Goal: Information Seeking & Learning: Learn about a topic

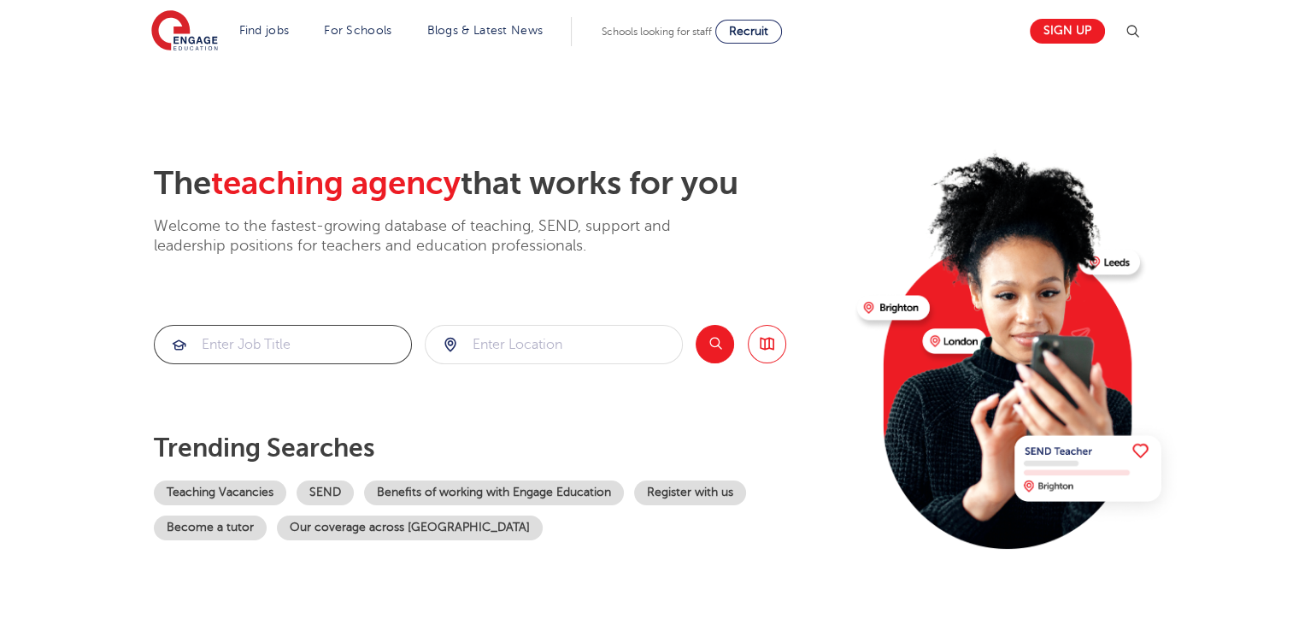
click at [217, 347] on input "search" at bounding box center [283, 345] width 256 height 38
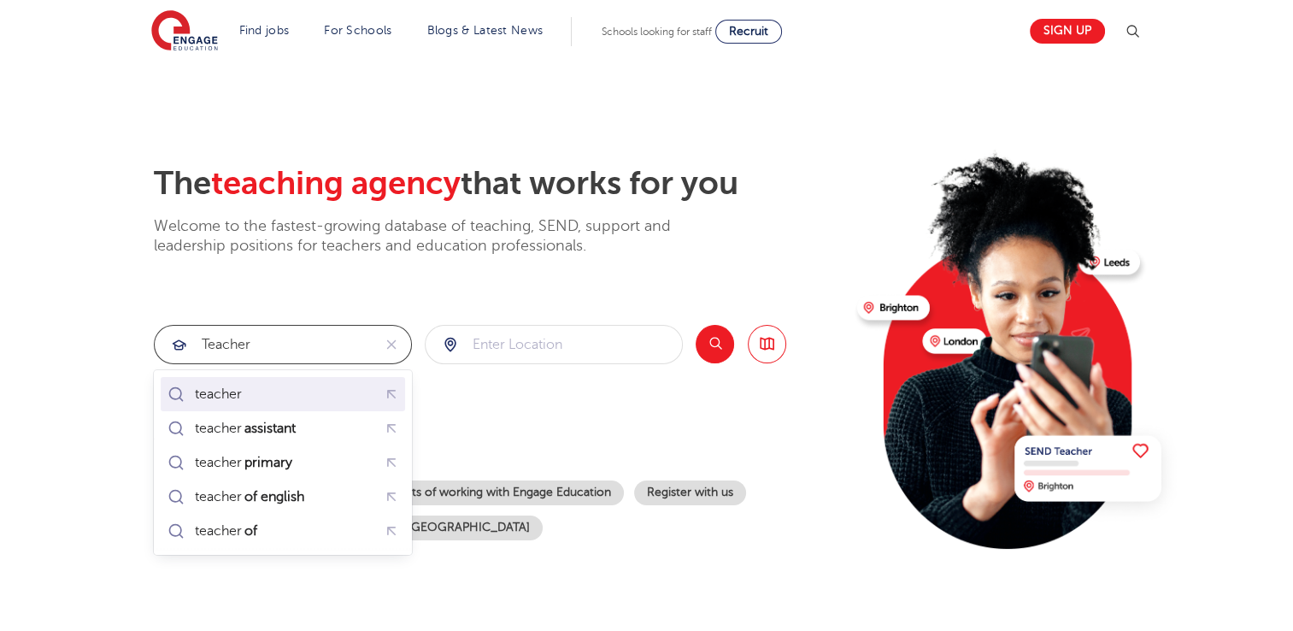
click at [214, 402] on div "teacher" at bounding box center [218, 393] width 47 height 17
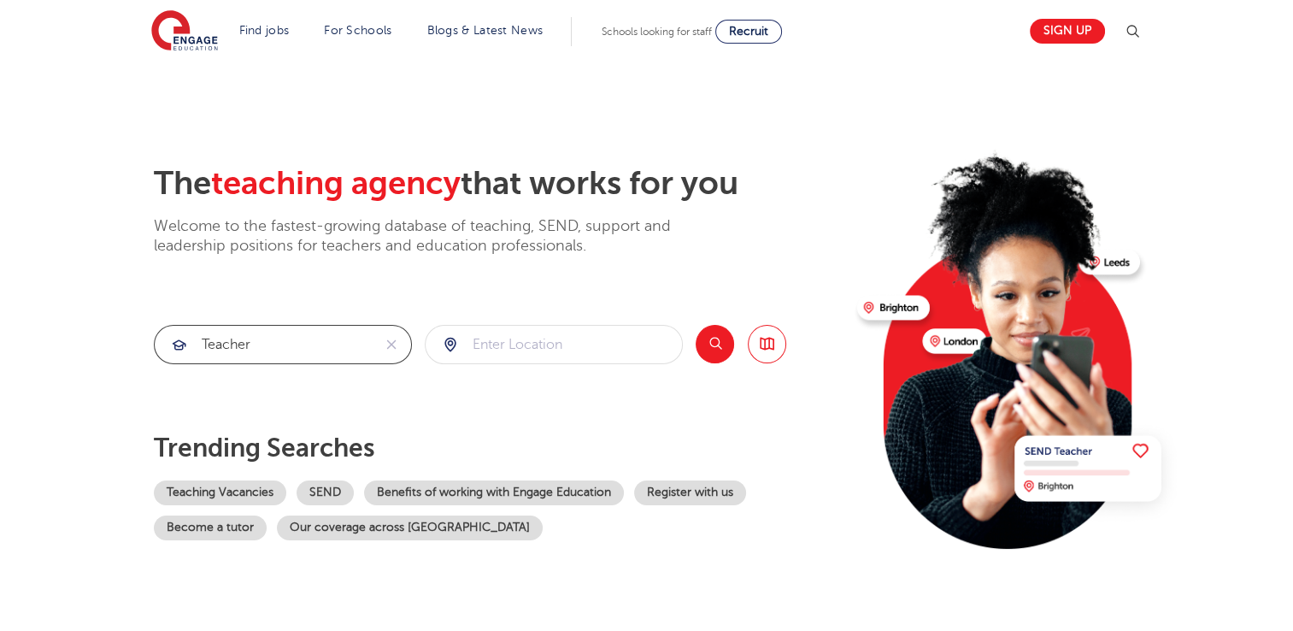
type input "teacher"
click at [486, 344] on input "search" at bounding box center [553, 345] width 256 height 38
click at [719, 347] on button "Search" at bounding box center [714, 344] width 38 height 38
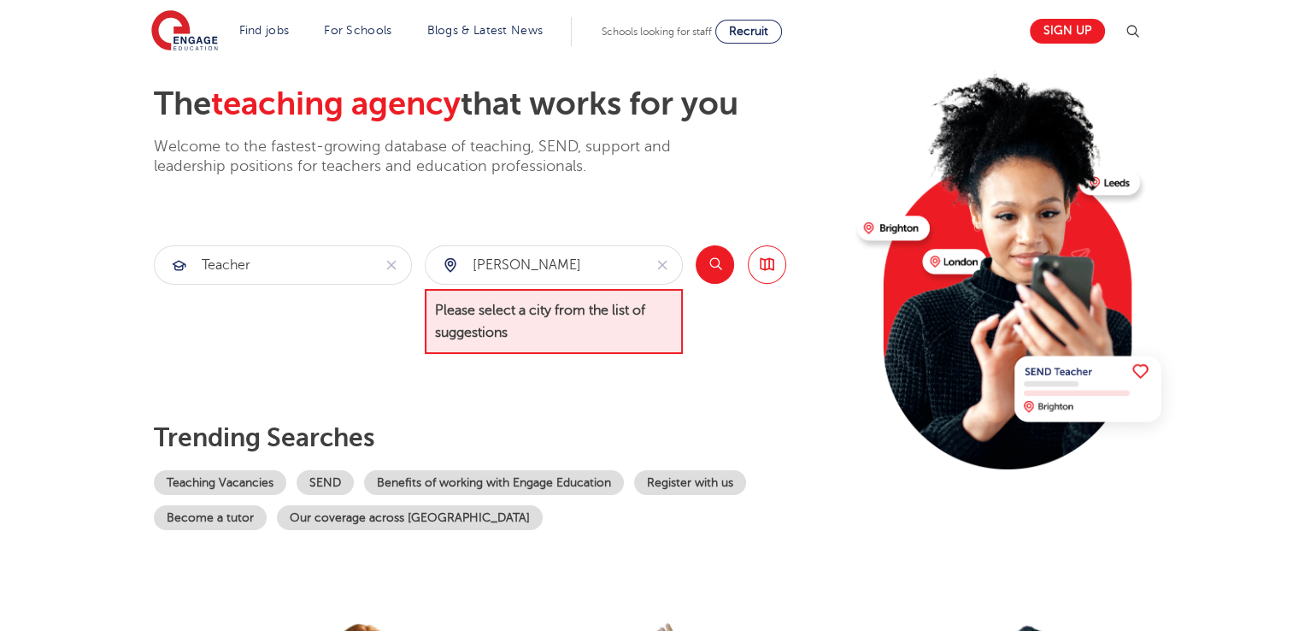
scroll to position [45, 0]
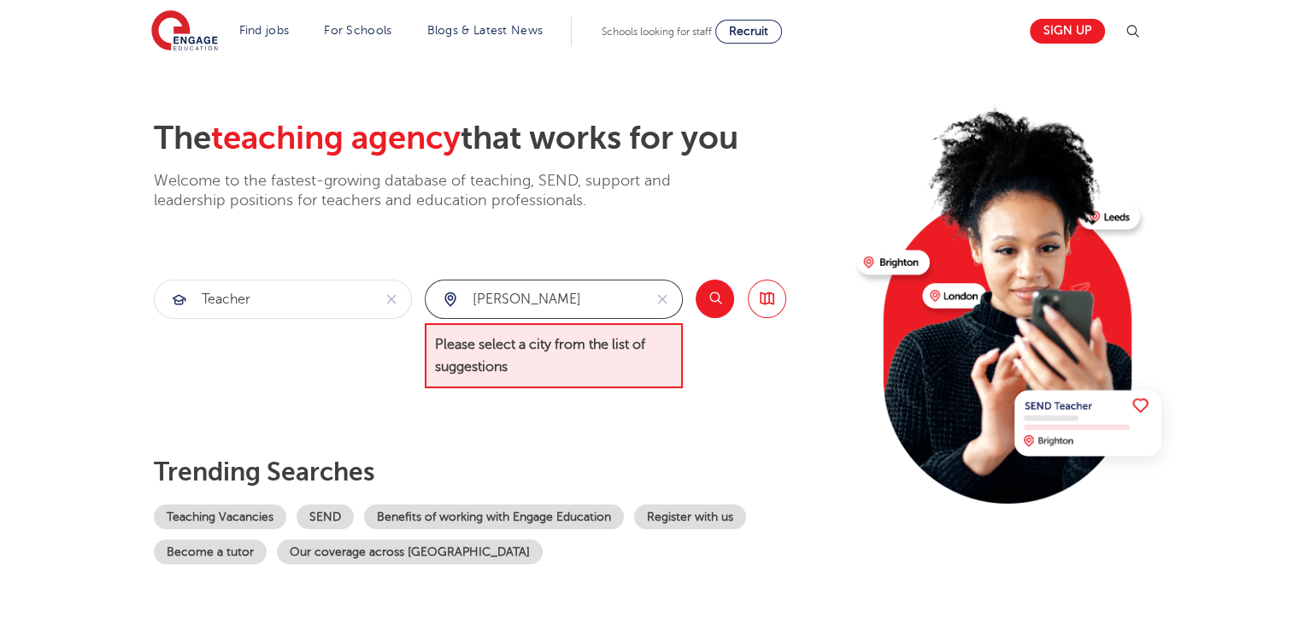
click at [549, 304] on input "[PERSON_NAME]" at bounding box center [533, 299] width 217 height 38
type input "b"
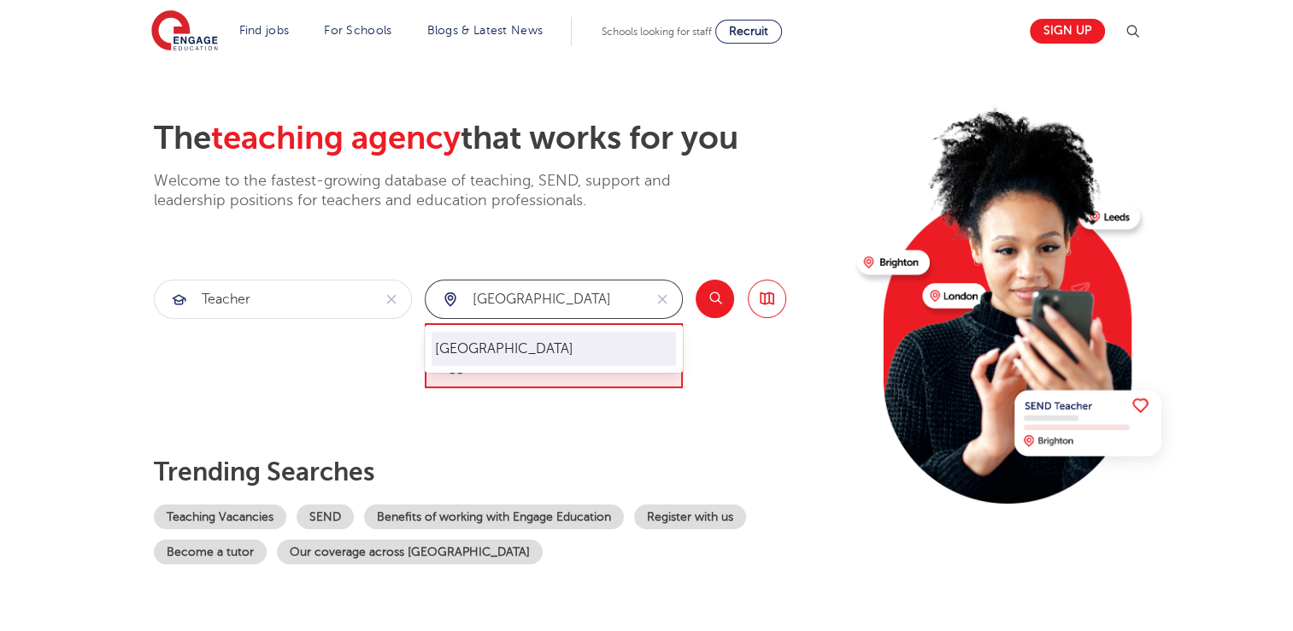
click at [461, 355] on li "[GEOGRAPHIC_DATA]" at bounding box center [553, 349] width 244 height 34
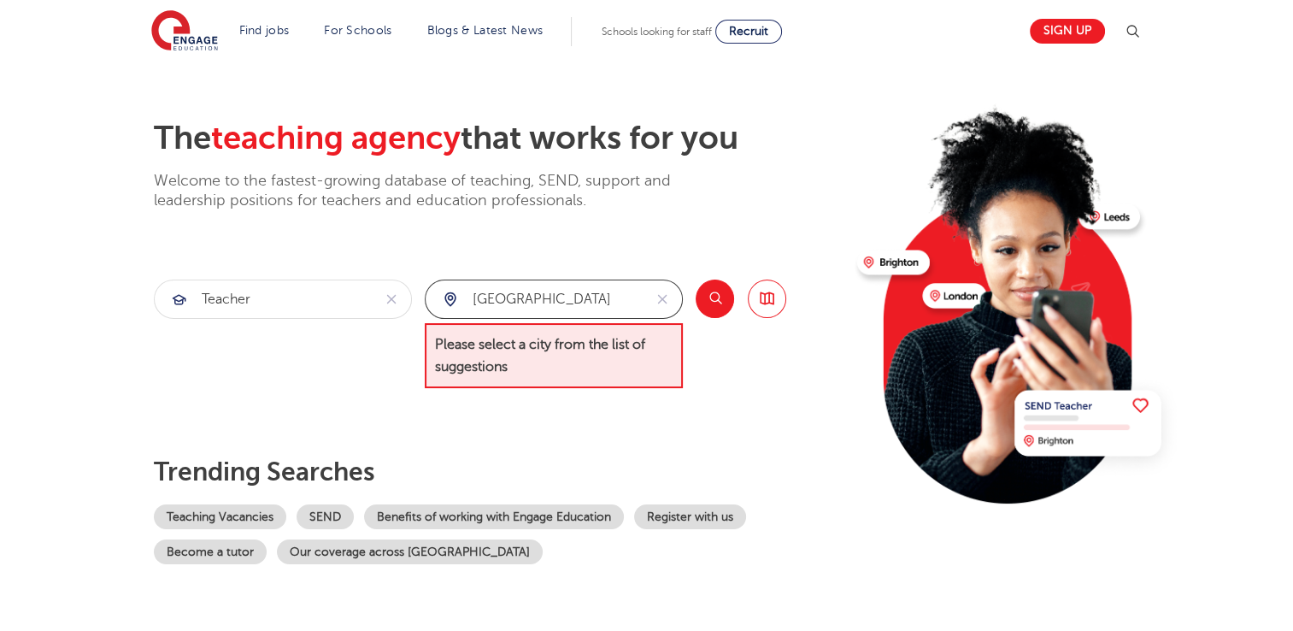
type input "[GEOGRAPHIC_DATA]"
click at [701, 296] on button "Search" at bounding box center [714, 298] width 38 height 38
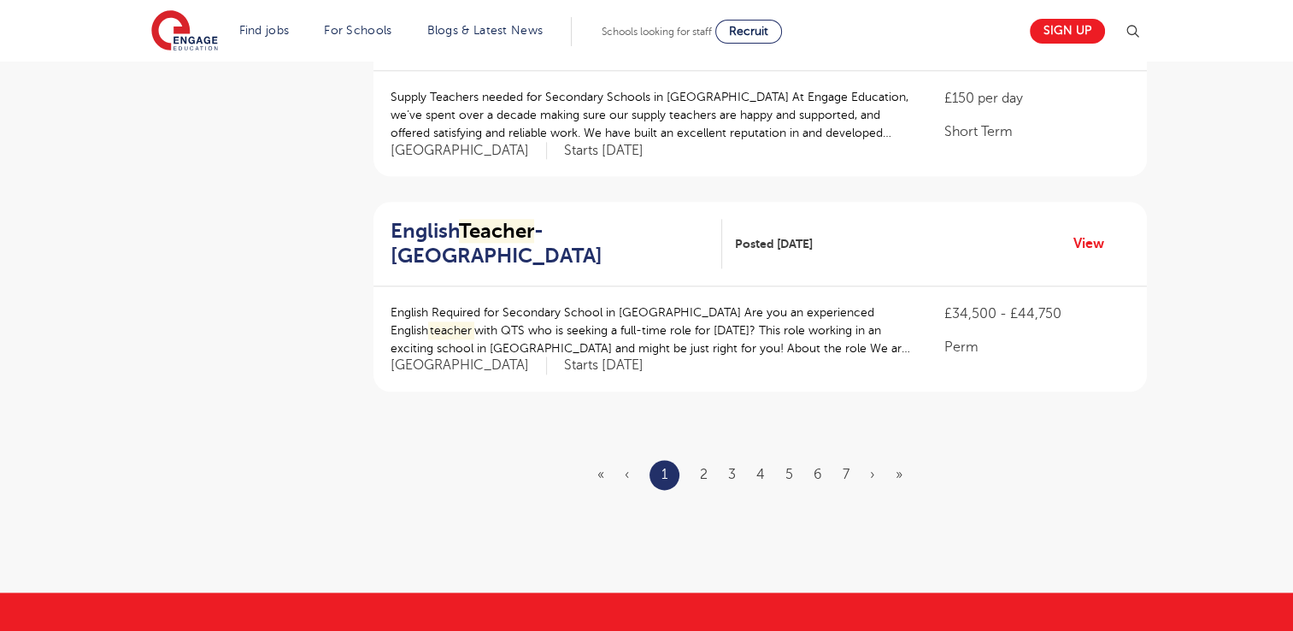
scroll to position [1970, 0]
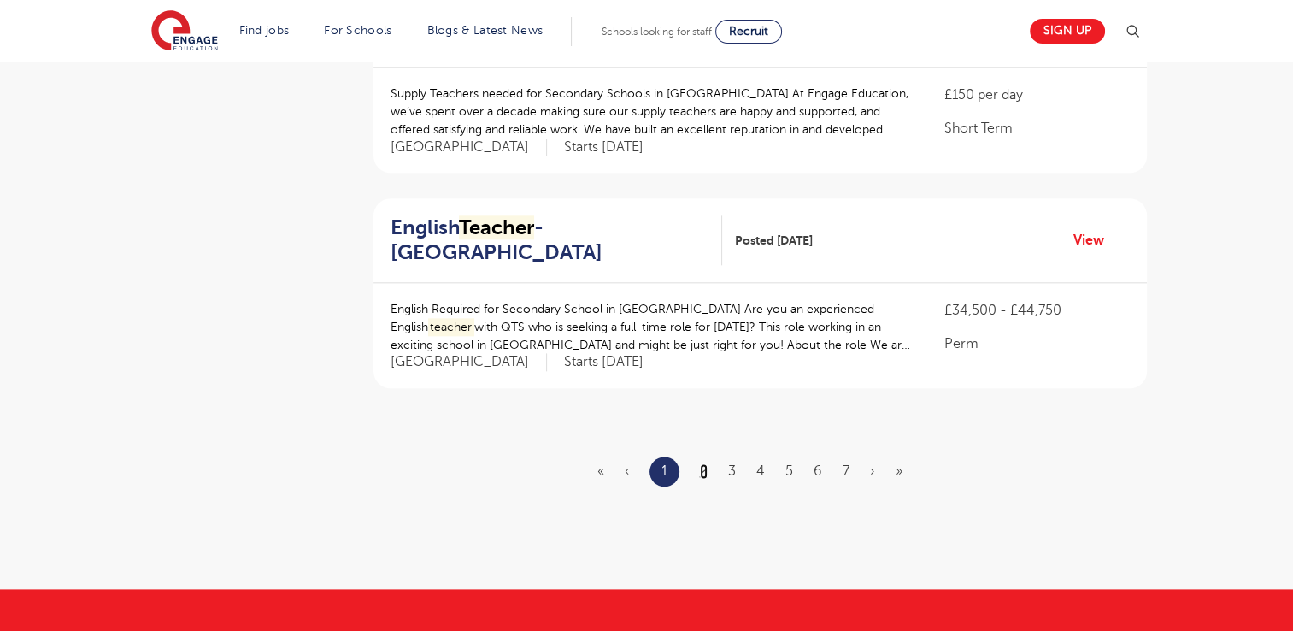
click at [701, 463] on link "2" at bounding box center [704, 470] width 8 height 15
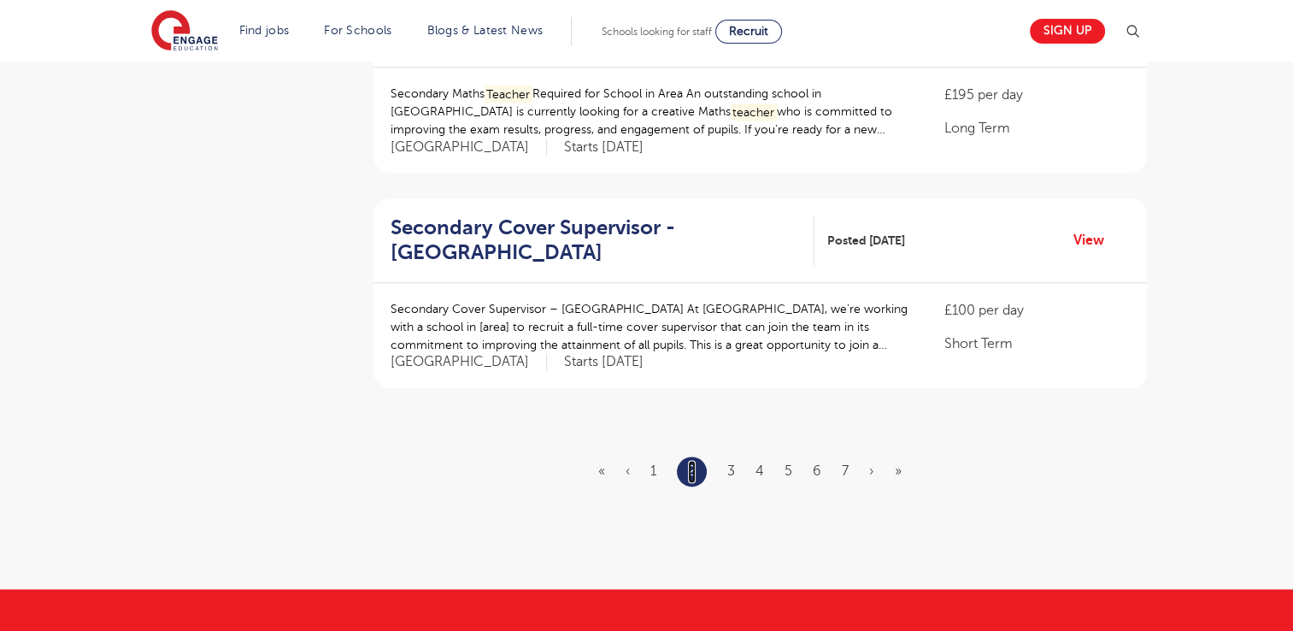
scroll to position [0, 0]
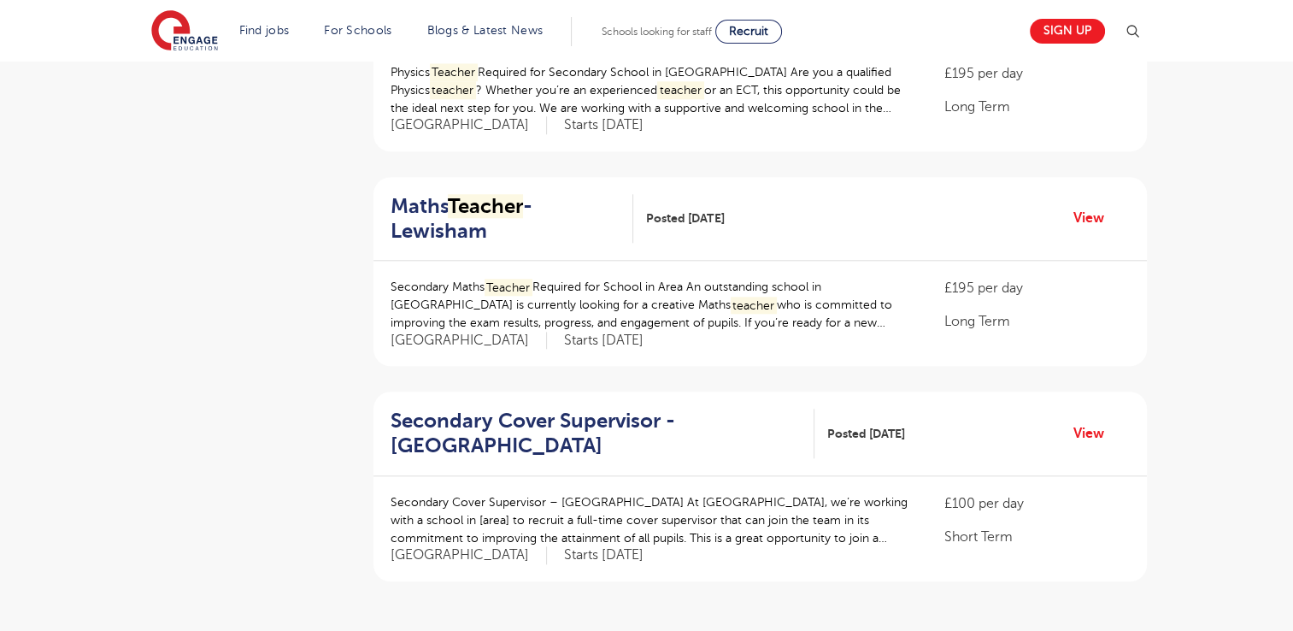
scroll to position [1914, 0]
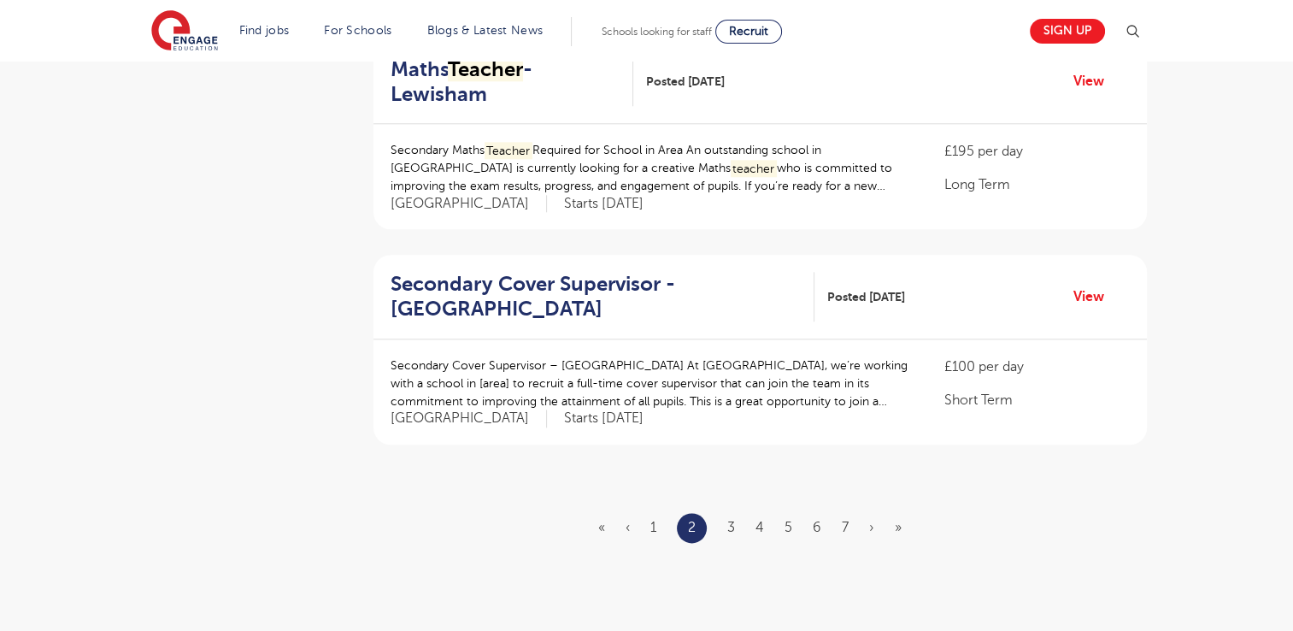
click at [725, 513] on ul "« ‹ 1 2 3 4 5 6 7 › »" at bounding box center [760, 528] width 324 height 30
click at [731, 519] on link "3" at bounding box center [731, 526] width 8 height 15
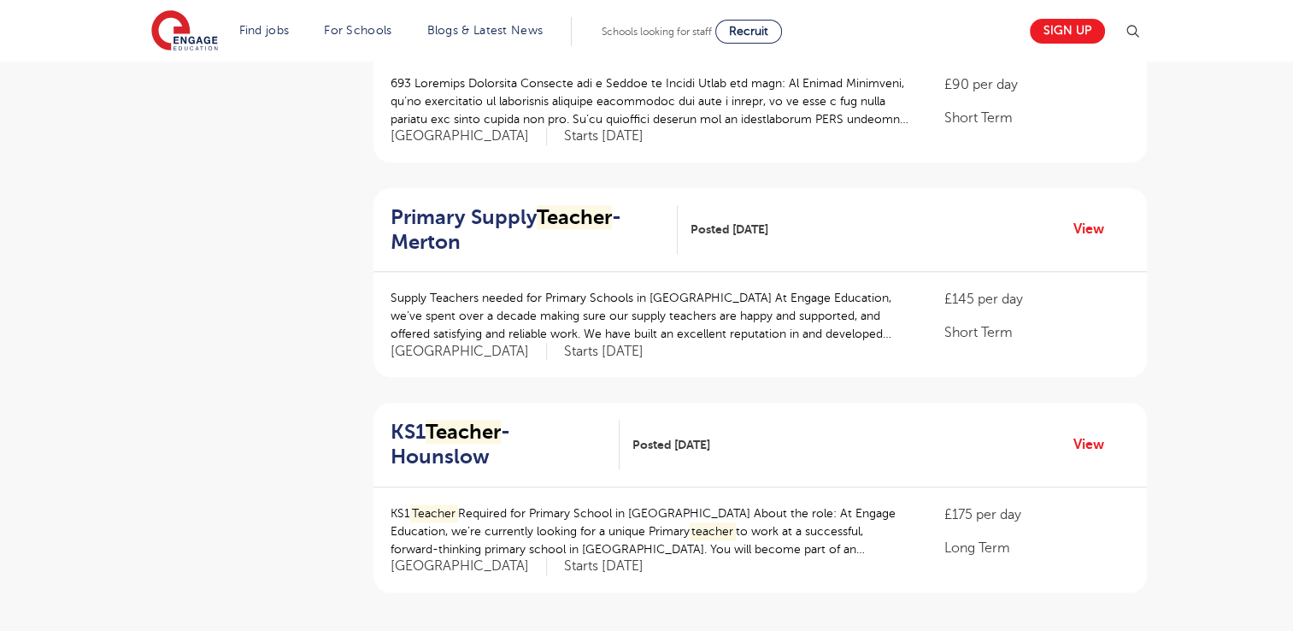
scroll to position [1800, 0]
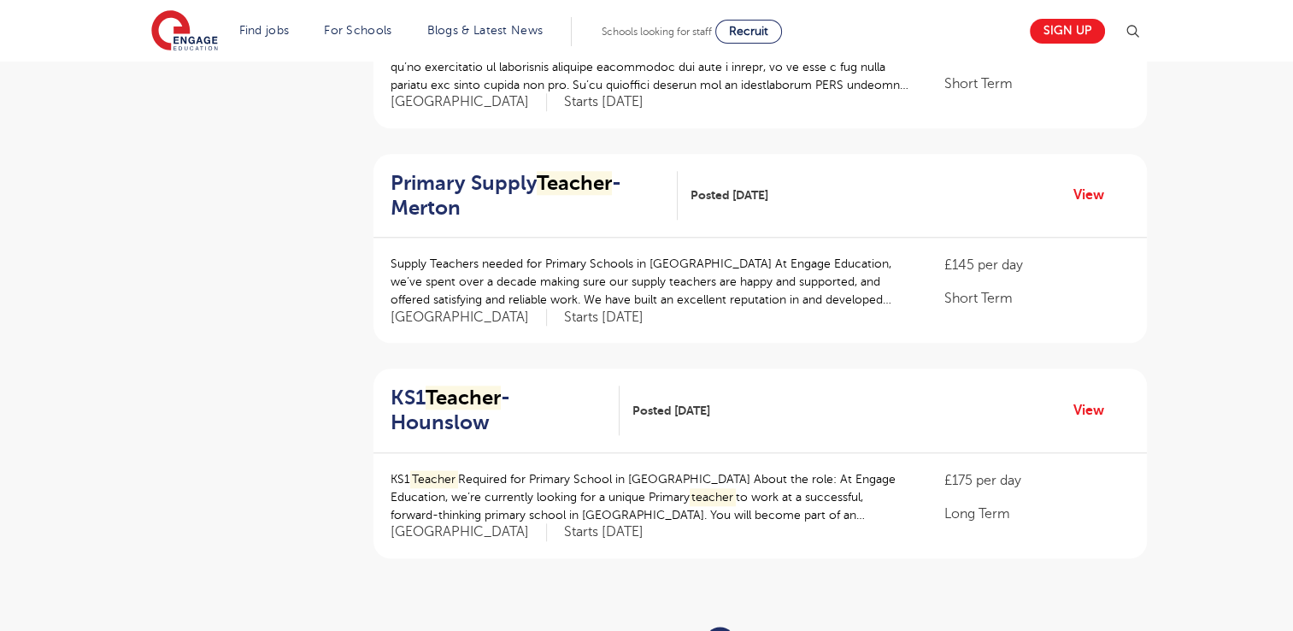
click at [758, 630] on link "4" at bounding box center [759, 640] width 9 height 15
